Goal: Task Accomplishment & Management: Manage account settings

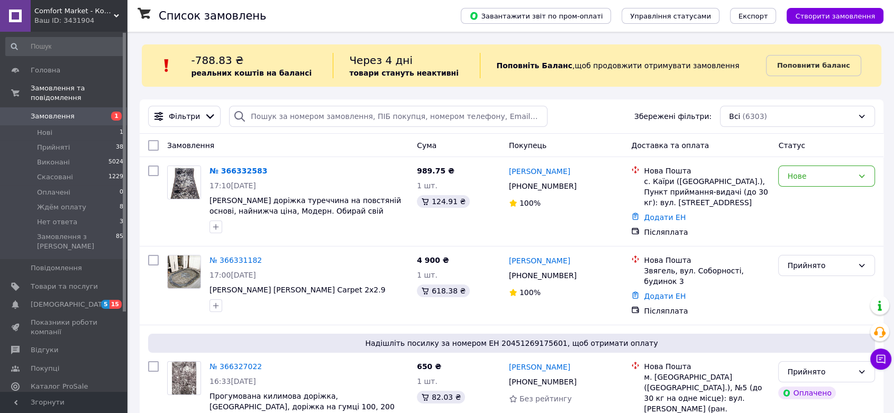
click at [68, 203] on span "Ждём оплату" at bounding box center [61, 208] width 49 height 10
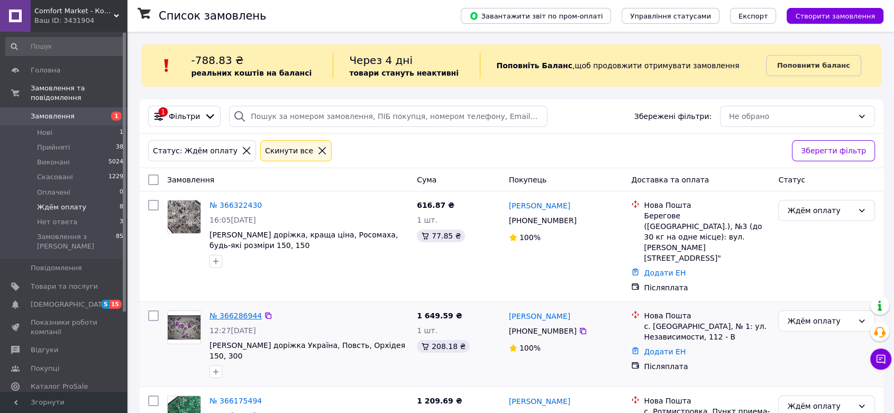
click at [235, 311] on link "№ 366286944" at bounding box center [235, 315] width 52 height 8
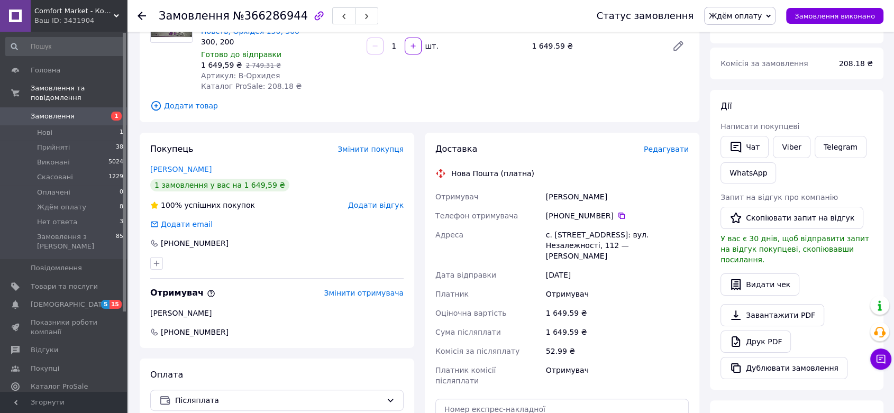
scroll to position [334, 0]
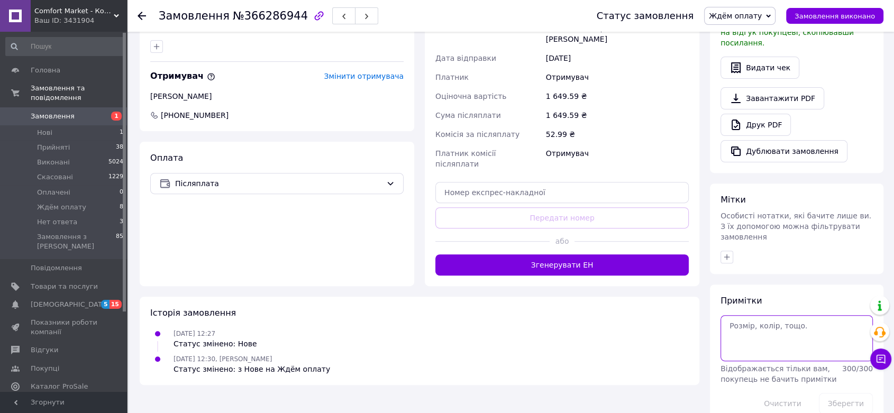
click at [771, 315] on textarea at bounding box center [796, 337] width 152 height 45
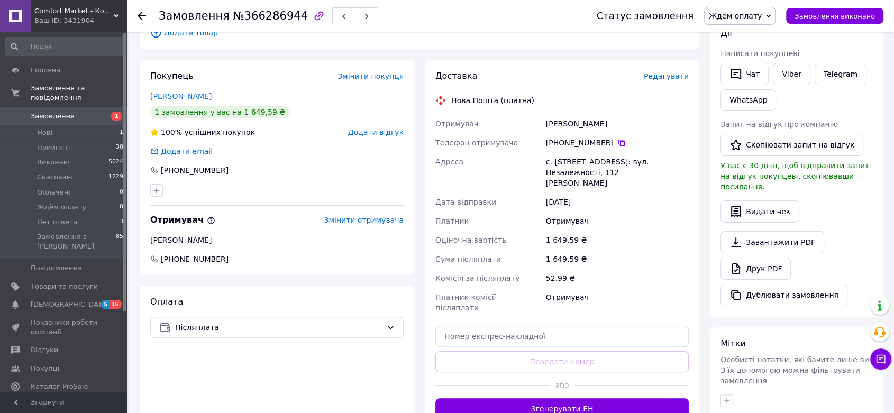
scroll to position [158, 0]
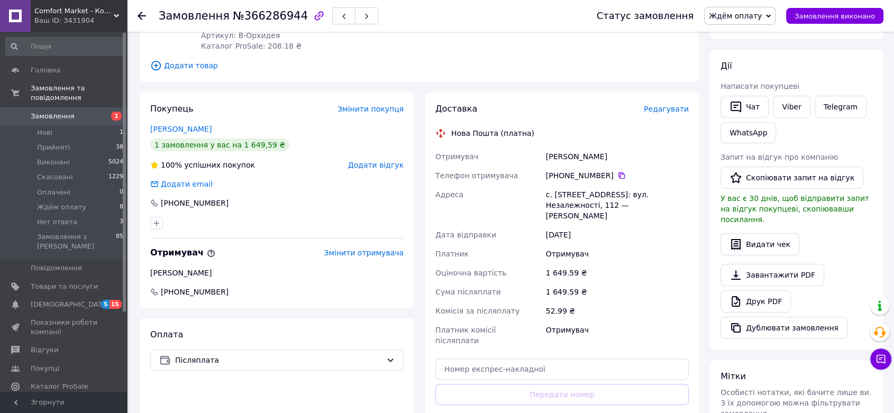
drag, startPoint x: 617, startPoint y: 153, endPoint x: 541, endPoint y: 155, distance: 76.2
click at [541, 155] on div "Отримувач [PERSON_NAME] Телефон отримувача [PHONE_NUMBER]   [GEOGRAPHIC_DATA] […" at bounding box center [562, 248] width 258 height 203
click at [645, 305] on div "52.99 ₴" at bounding box center [617, 310] width 147 height 19
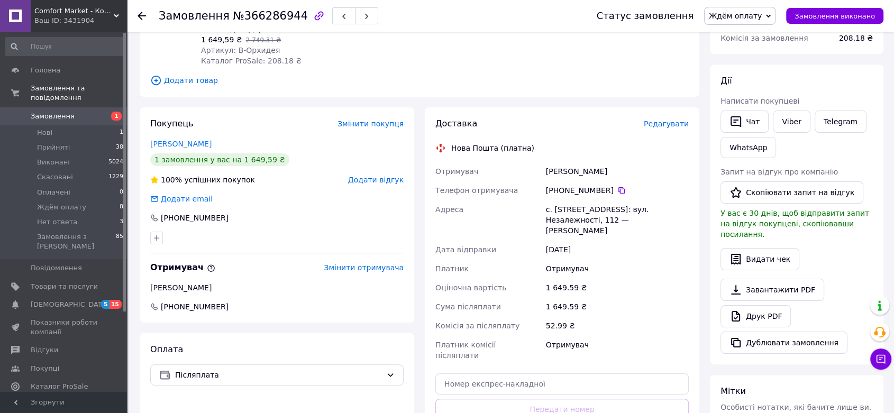
scroll to position [99, 0]
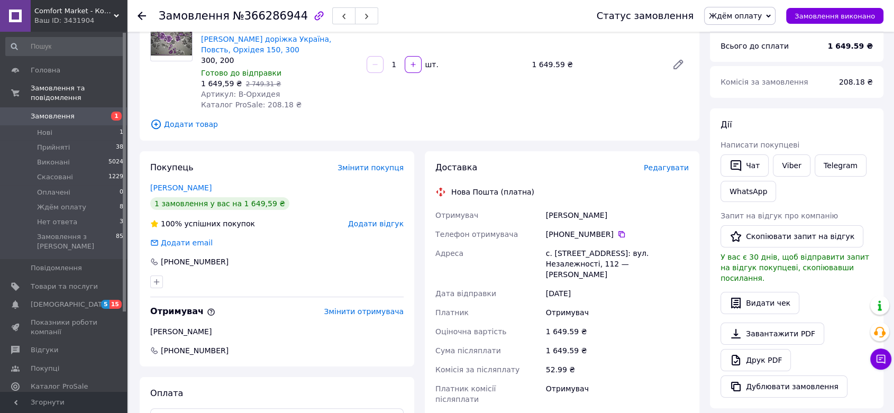
click at [146, 15] on div at bounding box center [147, 16] width 21 height 32
click at [142, 15] on icon at bounding box center [141, 16] width 8 height 8
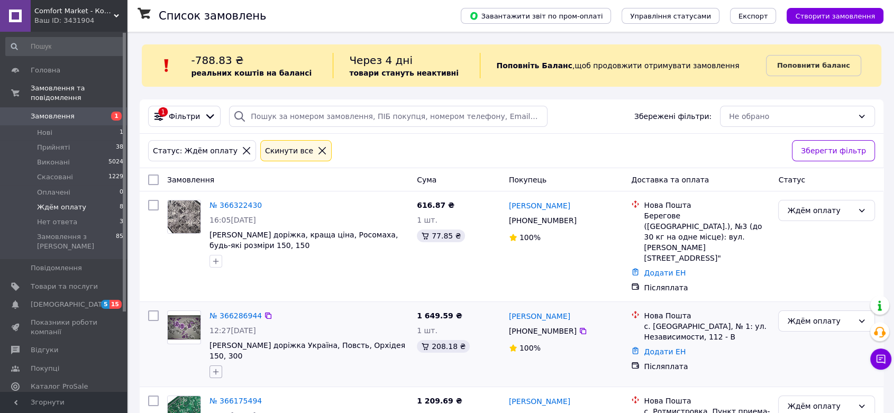
click at [214, 365] on button "button" at bounding box center [215, 371] width 13 height 13
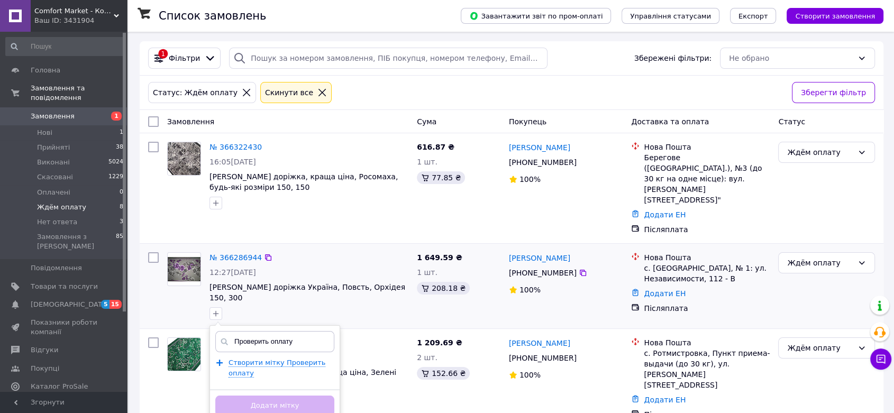
scroll to position [59, 0]
type input "Проверить оплату"
click at [288, 358] on span "Створити мітку Проверить оплату" at bounding box center [276, 367] width 97 height 19
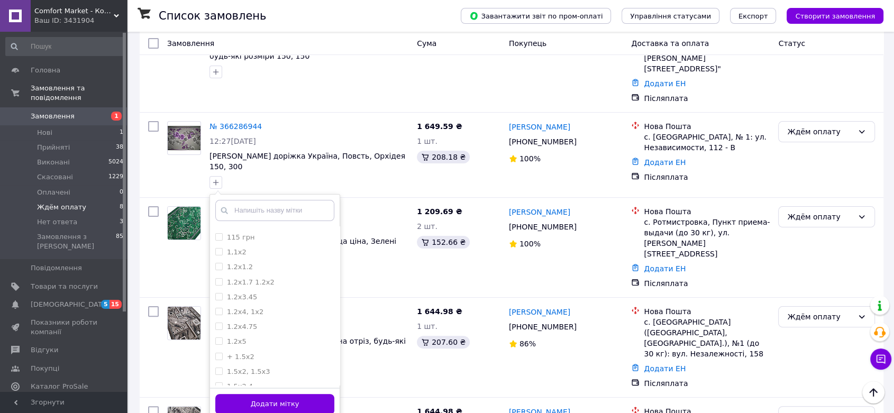
scroll to position [411, 0]
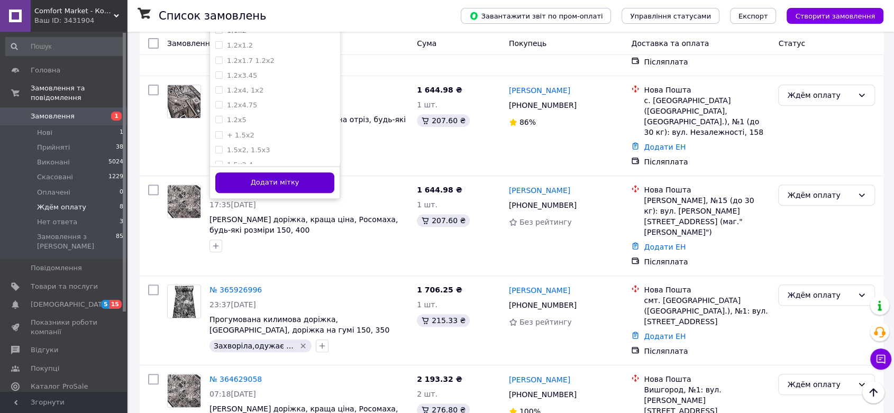
click at [268, 172] on button "Додати мітку" at bounding box center [274, 182] width 119 height 21
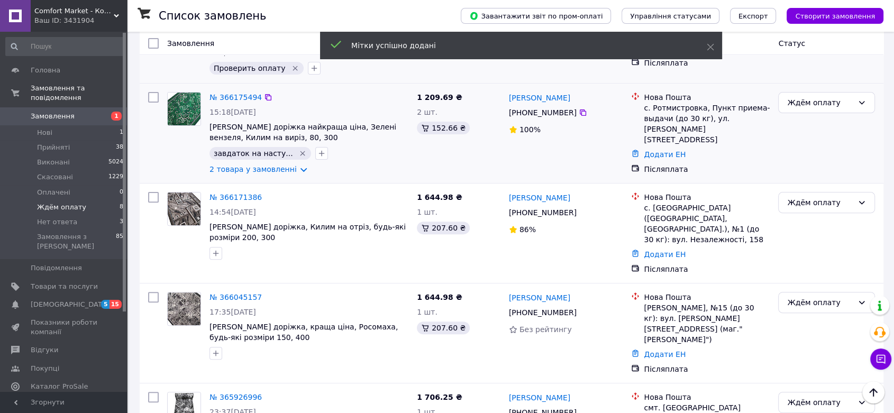
scroll to position [176, 0]
